Goal: Task Accomplishment & Management: Manage account settings

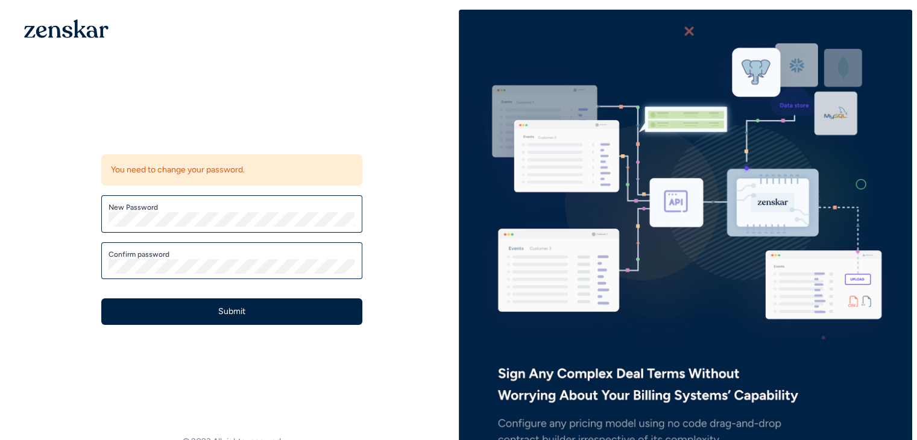
click at [687, 30] on img at bounding box center [686, 228] width 454 height 583
click at [154, 207] on label "New Password" at bounding box center [232, 208] width 247 height 10
click at [245, 143] on div "Update password You need to change your password. New Password Confirm password…" at bounding box center [232, 233] width 300 height 224
click at [101, 298] on button "Submit" at bounding box center [231, 311] width 261 height 27
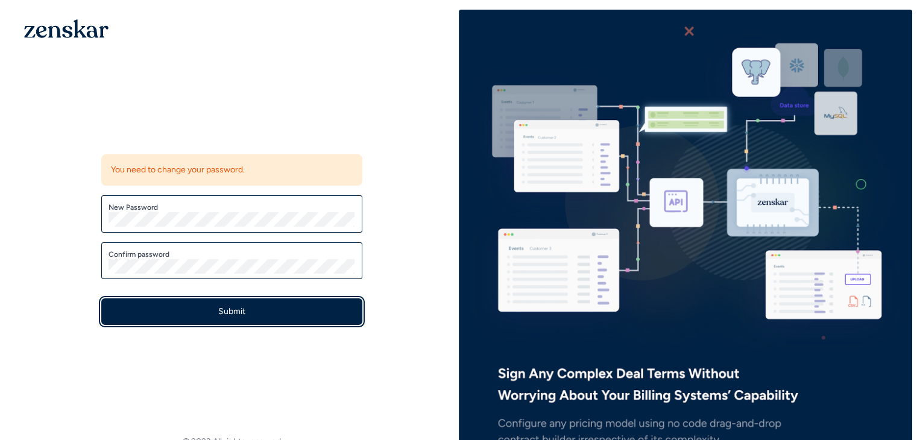
click at [229, 307] on button "Submit" at bounding box center [231, 311] width 261 height 27
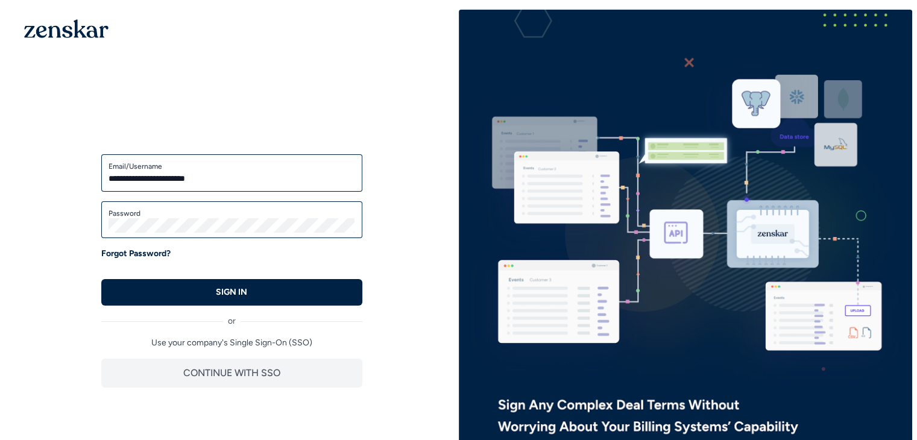
type input "**********"
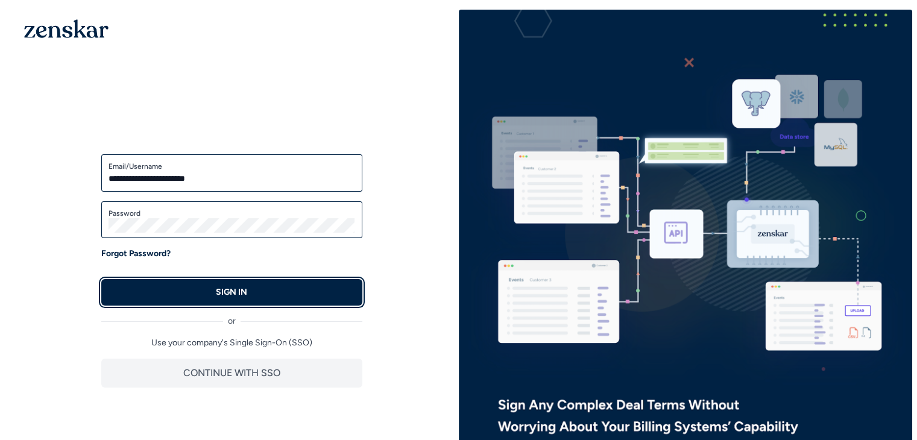
click at [248, 295] on button "SIGN IN" at bounding box center [231, 292] width 261 height 27
